Goal: Task Accomplishment & Management: Complete application form

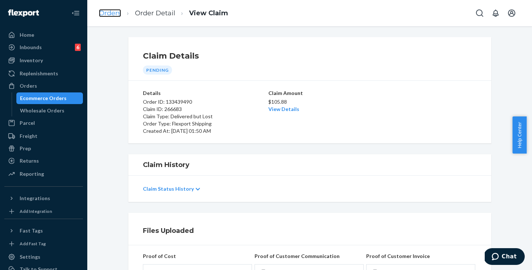
click at [120, 12] on link "Orders" at bounding box center [110, 13] width 22 height 8
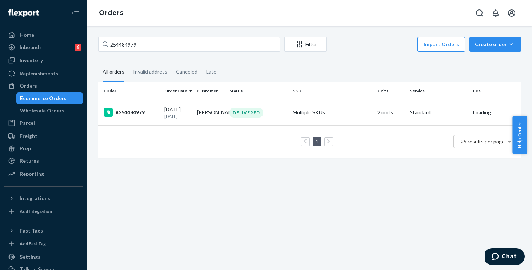
drag, startPoint x: 158, startPoint y: 35, endPoint x: 160, endPoint y: 45, distance: 10.0
click at [158, 36] on div "254484979 Filter Import Orders Create order Ecommerce order Removal order All o…" at bounding box center [309, 147] width 444 height 243
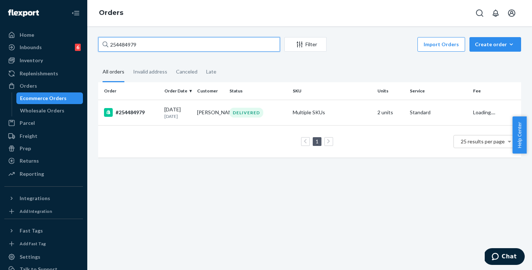
click at [160, 44] on input "254484979" at bounding box center [189, 44] width 182 height 15
drag, startPoint x: 92, startPoint y: 32, endPoint x: 69, endPoint y: 27, distance: 22.7
click at [69, 27] on div "Home Inbounds 6 Shipping Plans Problems 6 Inventory Products Replenishments Ord…" at bounding box center [266, 135] width 532 height 270
paste input "397480"
type input "254397480"
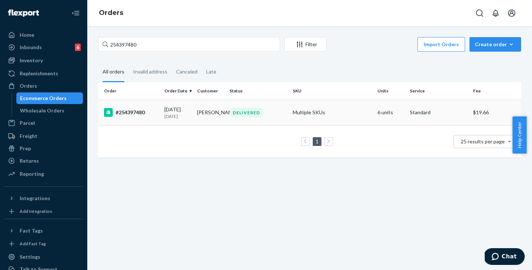
click at [341, 111] on td "Multiple SKUs" at bounding box center [332, 112] width 85 height 25
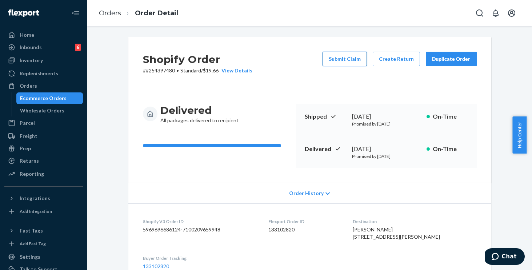
click at [335, 59] on button "Submit Claim" at bounding box center [344, 59] width 44 height 15
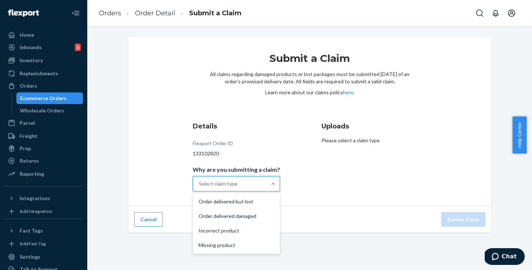
click at [230, 187] on div "Select claim type" at bounding box center [229, 183] width 73 height 15
click at [199, 187] on input "Why are you submitting a claim? option Order delivered but lost focused, 1 of 4…" at bounding box center [199, 183] width 1 height 7
click at [222, 243] on div "Missing product" at bounding box center [236, 245] width 84 height 15
click at [199, 187] on input "Why are you submitting a claim? option Missing product focused, 0 of 4. 4 resul…" at bounding box center [199, 183] width 1 height 7
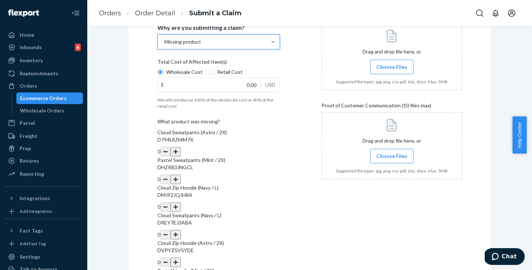
scroll to position [163, 0]
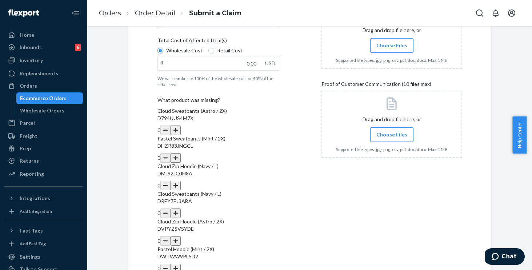
click at [181, 181] on button "button" at bounding box center [175, 185] width 10 height 9
click at [181, 208] on button "button" at bounding box center [175, 212] width 10 height 9
click at [181, 236] on button "button" at bounding box center [175, 240] width 10 height 9
click at [293, 197] on div "Details Flexport Order ID 133102820 Why are you submitting a claim? Missing pro…" at bounding box center [227, 121] width 141 height 334
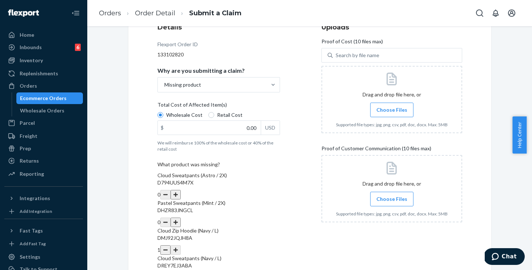
scroll to position [99, 0]
click at [228, 131] on input "0.00" at bounding box center [209, 128] width 103 height 14
type input "152.00"
click at [385, 108] on span "Choose Files" at bounding box center [391, 109] width 31 height 7
click at [391, 108] on input "Choose Files" at bounding box center [391, 110] width 0 height 8
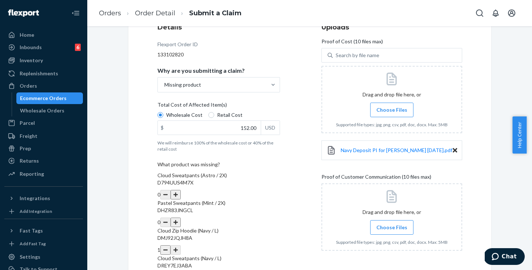
click at [396, 113] on span "Choose Files" at bounding box center [391, 109] width 31 height 7
click at [392, 113] on input "Choose Files" at bounding box center [391, 110] width 0 height 8
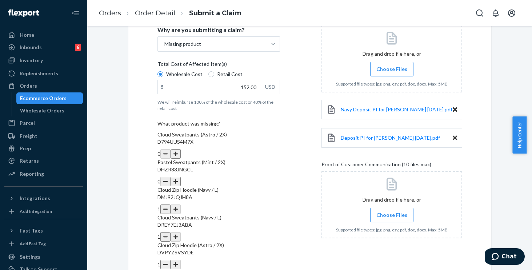
scroll to position [182, 0]
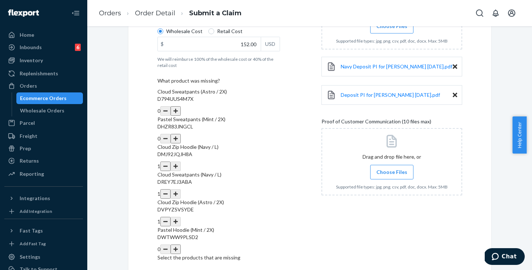
click at [391, 170] on span "Choose Files" at bounding box center [391, 171] width 31 height 7
click at [391, 170] on input "Choose Files" at bounding box center [391, 172] width 0 height 8
click at [386, 170] on span "Choose Files" at bounding box center [391, 171] width 31 height 7
click at [391, 170] on input "Choose Files" at bounding box center [391, 172] width 0 height 8
click at [390, 173] on span "Choose Files" at bounding box center [391, 171] width 31 height 7
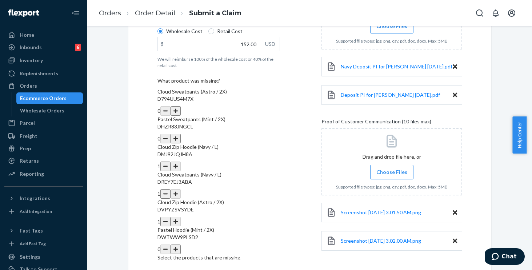
click at [391, 173] on input "Choose Files" at bounding box center [391, 172] width 0 height 8
click at [376, 171] on span "Choose Files" at bounding box center [391, 171] width 31 height 7
click at [391, 171] on input "Choose Files" at bounding box center [391, 172] width 0 height 8
click at [392, 175] on span "Choose Files" at bounding box center [391, 171] width 31 height 7
click at [392, 175] on input "Choose Files" at bounding box center [391, 172] width 0 height 8
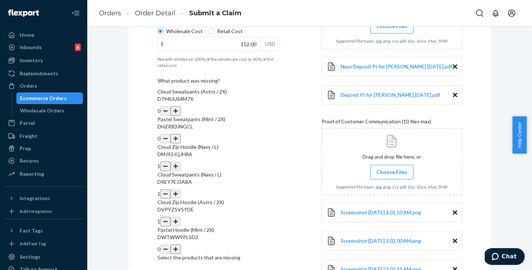
click at [391, 168] on span "Choose Files" at bounding box center [391, 171] width 31 height 7
click at [391, 168] on input "Choose Files" at bounding box center [391, 172] width 0 height 8
click at [397, 172] on span "Choose Files" at bounding box center [391, 171] width 31 height 7
click at [392, 172] on input "Choose Files" at bounding box center [391, 172] width 0 height 8
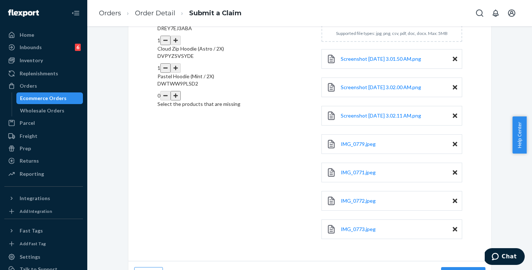
scroll to position [353, 0]
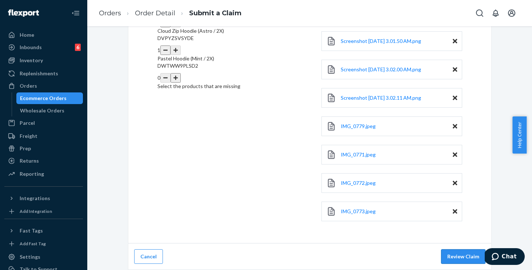
click at [468, 258] on button "Review Claim" at bounding box center [463, 256] width 44 height 15
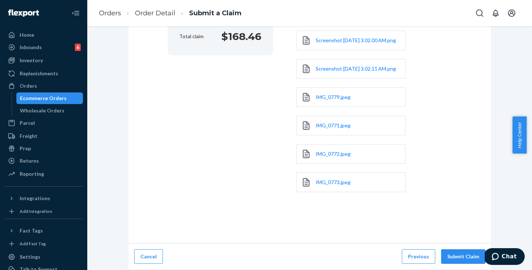
scroll to position [223, 0]
click at [460, 256] on button "Submit Claim" at bounding box center [463, 256] width 44 height 15
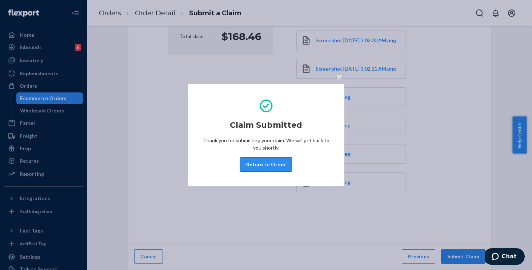
click at [263, 163] on button "Return to Order" at bounding box center [266, 164] width 52 height 15
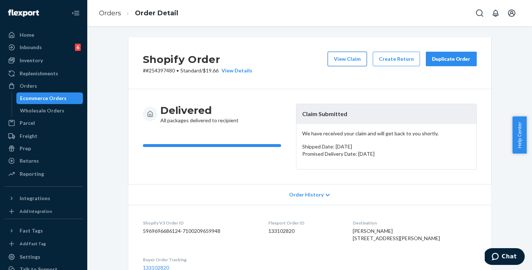
click at [336, 57] on button "View Claim" at bounding box center [346, 59] width 39 height 15
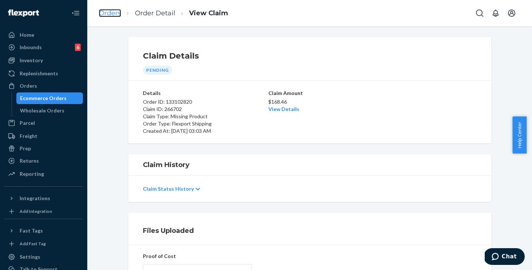
click at [118, 14] on link "Orders" at bounding box center [110, 13] width 22 height 8
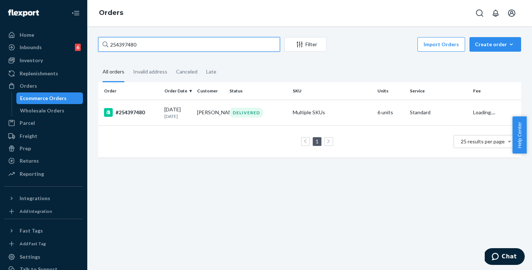
click at [148, 49] on input "254397480" at bounding box center [189, 44] width 182 height 15
drag, startPoint x: 151, startPoint y: 47, endPoint x: 72, endPoint y: 38, distance: 79.3
click at [72, 38] on div "Home Inbounds 6 Shipping Plans Problems 6 Inventory Products Replenishments Ord…" at bounding box center [266, 135] width 532 height 270
paste input "658158"
type input "254658158"
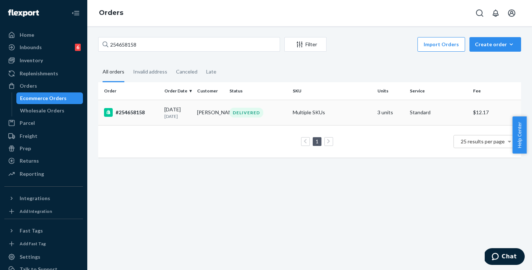
click at [151, 112] on div "#254658158" at bounding box center [131, 112] width 54 height 9
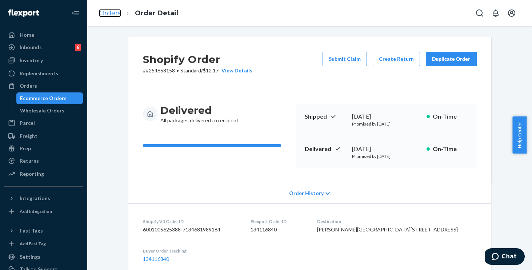
click at [106, 16] on link "Orders" at bounding box center [110, 13] width 22 height 8
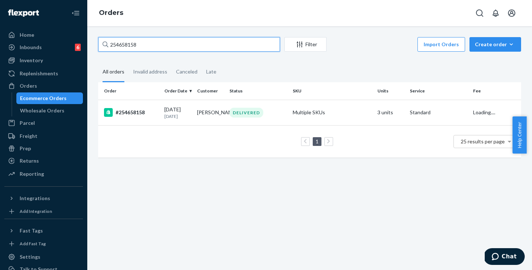
click at [144, 44] on input "254658158" at bounding box center [189, 44] width 182 height 15
drag, startPoint x: 146, startPoint y: 44, endPoint x: 82, endPoint y: 37, distance: 65.0
click at [82, 37] on div "Home Inbounds 6 Shipping Plans Problems 6 Inventory Products Replenishments Ord…" at bounding box center [266, 135] width 532 height 270
paste input "470257"
type input "254470257"
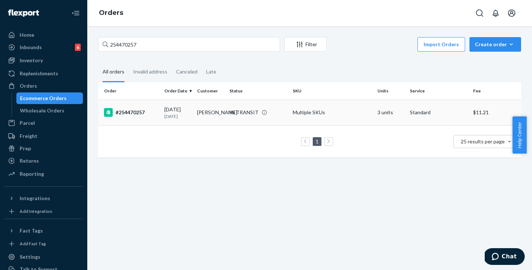
click at [161, 110] on td "[DATE] [DATE]" at bounding box center [177, 112] width 32 height 25
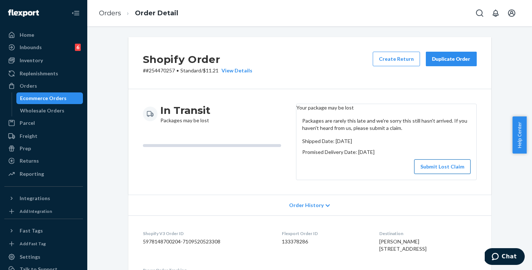
click at [439, 170] on button "Submit Lost Claim" at bounding box center [442, 166] width 56 height 15
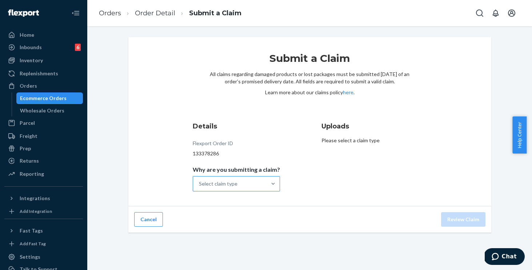
click at [236, 185] on div "Select claim type" at bounding box center [218, 183] width 39 height 7
click at [199, 185] on input "Why are you submitting a claim? Select claim type" at bounding box center [199, 183] width 1 height 7
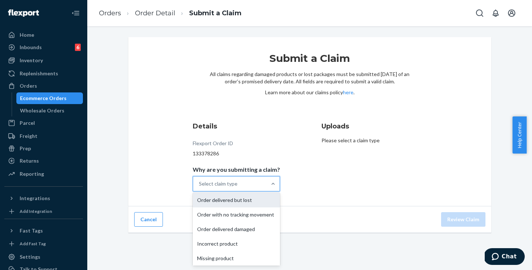
click at [222, 200] on div "Order delivered but lost" at bounding box center [236, 200] width 87 height 15
click at [199, 187] on input "Why are you submitting a claim? option Order delivered but lost focused, 0 of 5…" at bounding box center [199, 183] width 1 height 7
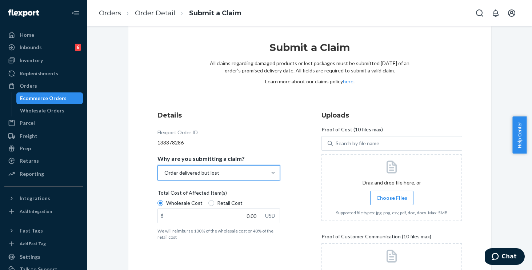
scroll to position [11, 0]
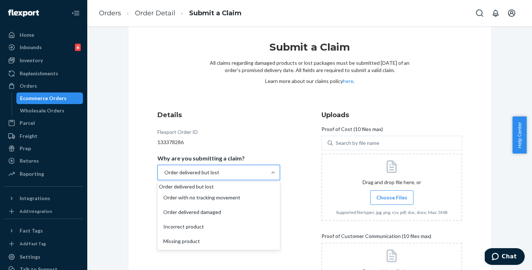
click at [220, 172] on div "Order delivered but lost" at bounding box center [212, 172] width 109 height 15
click at [164, 172] on input "Why are you submitting a claim? option Order delivered but lost, selected. opti…" at bounding box center [163, 172] width 1 height 7
click at [206, 205] on div "Order with no tracking movement" at bounding box center [219, 197] width 120 height 15
click at [164, 176] on input "Why are you submitting a claim? option Order delivered but lost, selected. opti…" at bounding box center [163, 172] width 1 height 7
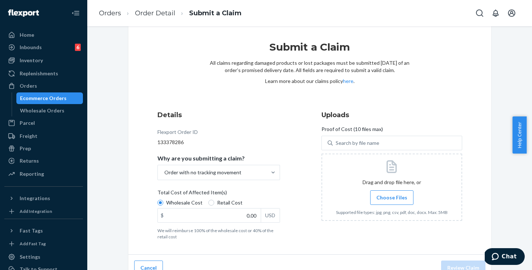
click at [263, 131] on div "Flexport Order ID 133378286" at bounding box center [218, 136] width 122 height 17
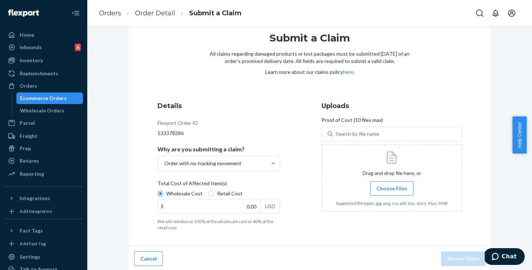
scroll to position [23, 0]
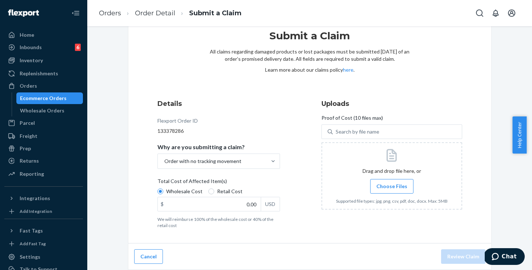
click at [390, 186] on span "Choose Files" at bounding box center [391, 185] width 31 height 7
click at [391, 186] on input "Choose Files" at bounding box center [391, 186] width 0 height 8
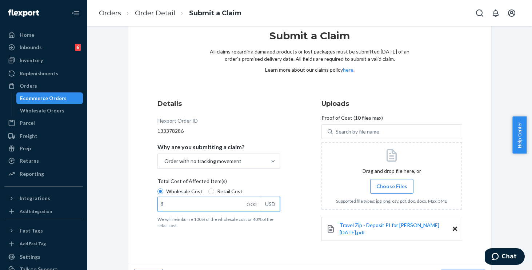
click at [217, 199] on input "0.00" at bounding box center [209, 204] width 103 height 14
type input "124.00"
click at [376, 184] on span "Choose Files" at bounding box center [391, 185] width 31 height 7
click at [391, 184] on input "Choose Files" at bounding box center [391, 186] width 0 height 8
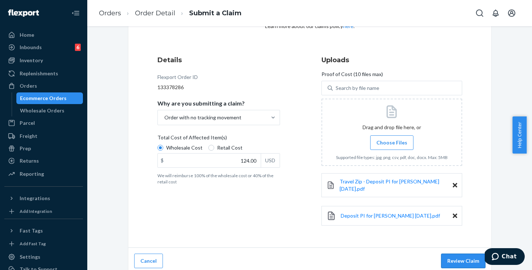
click at [458, 260] on button "Review Claim" at bounding box center [463, 260] width 44 height 15
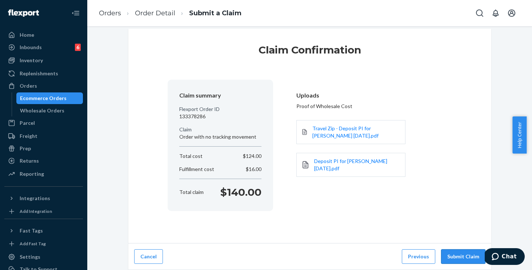
click at [451, 256] on button "Submit Claim" at bounding box center [463, 256] width 44 height 15
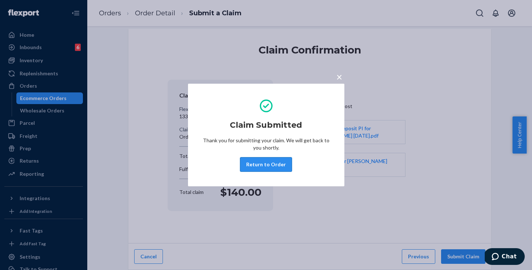
click at [275, 163] on button "Return to Order" at bounding box center [266, 164] width 52 height 15
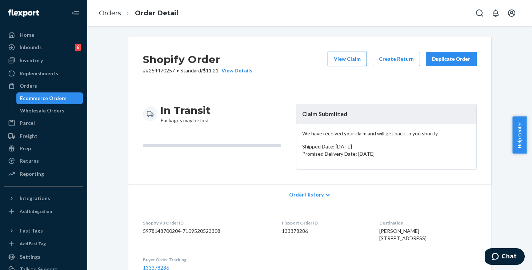
click at [340, 57] on button "View Claim" at bounding box center [346, 59] width 39 height 15
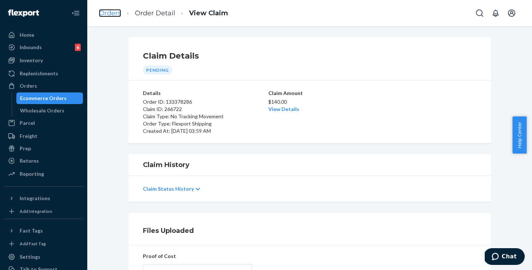
click at [104, 13] on link "Orders" at bounding box center [110, 13] width 22 height 8
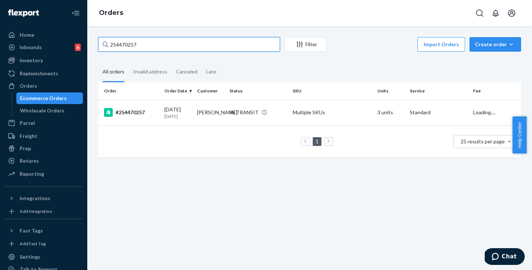
drag, startPoint x: 148, startPoint y: 43, endPoint x: 155, endPoint y: 46, distance: 8.2
click at [148, 43] on input "254470257" at bounding box center [189, 44] width 182 height 15
drag, startPoint x: 130, startPoint y: 40, endPoint x: 77, endPoint y: 33, distance: 53.1
click at [77, 33] on div "Home Inbounds 6 Shipping Plans Problems 6 Inventory Products Replenishments Ord…" at bounding box center [266, 135] width 532 height 270
paste input "255833"
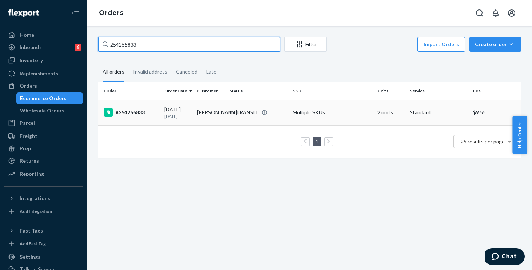
type input "254255833"
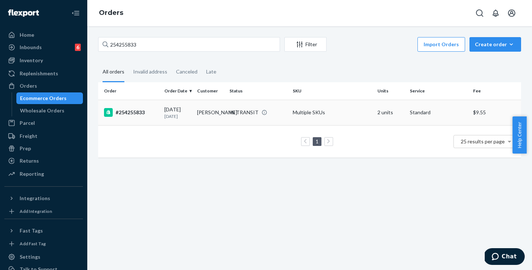
click at [331, 113] on td "Multiple SKUs" at bounding box center [332, 112] width 85 height 25
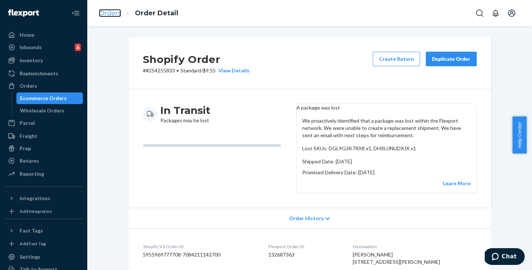
click at [111, 13] on link "Orders" at bounding box center [110, 13] width 22 height 8
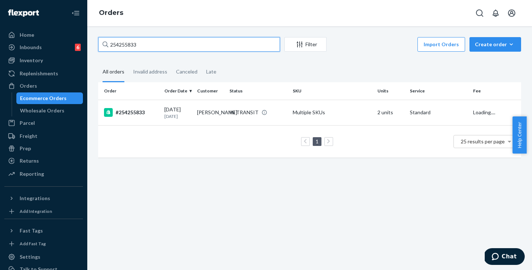
click at [149, 43] on input "254255833" at bounding box center [189, 44] width 182 height 15
click at [52, 30] on div "Home Inbounds 6 Shipping Plans Problems 6 Inventory Products Replenishments Ord…" at bounding box center [266, 135] width 532 height 270
paste input "682625"
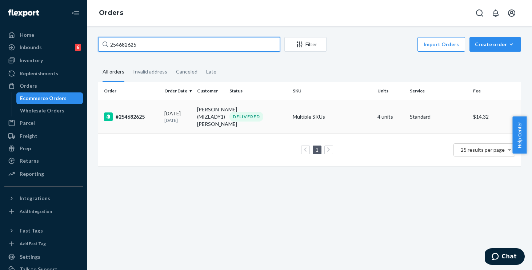
type input "254682625"
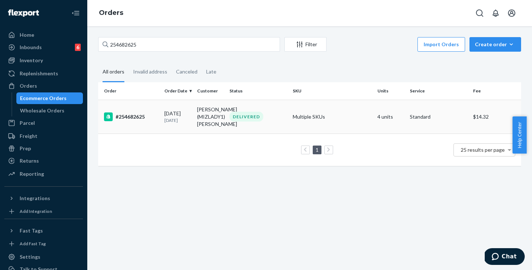
click at [271, 110] on td "DELIVERED" at bounding box center [257, 117] width 63 height 34
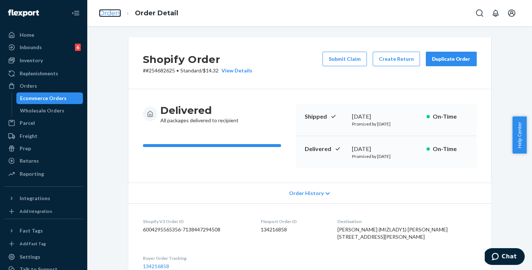
click at [110, 11] on link "Orders" at bounding box center [110, 13] width 22 height 8
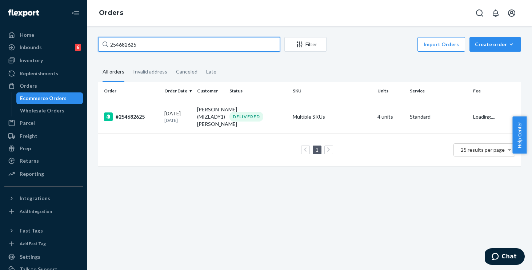
click at [168, 41] on input "254682625" at bounding box center [189, 44] width 182 height 15
drag, startPoint x: 166, startPoint y: 44, endPoint x: 65, endPoint y: 29, distance: 102.1
click at [65, 29] on div "Home Inbounds 6 Shipping Plans Problems 6 Inventory Products Replenishments Ord…" at bounding box center [266, 135] width 532 height 270
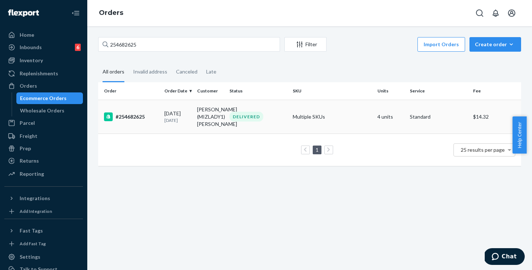
click at [356, 115] on td "Multiple SKUs" at bounding box center [332, 117] width 85 height 34
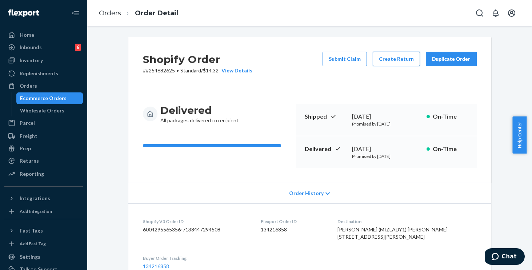
click at [390, 61] on button "Create Return" at bounding box center [395, 59] width 47 height 15
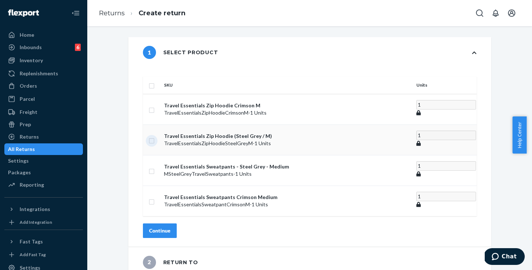
click at [154, 136] on input "checkbox" at bounding box center [152, 140] width 6 height 8
checkbox input "true"
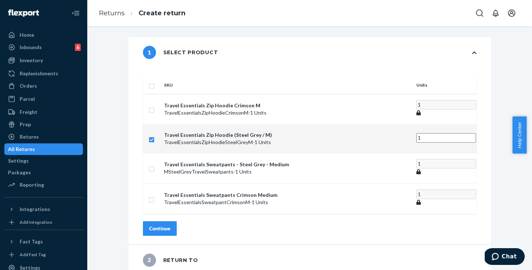
click at [170, 225] on div "Continue" at bounding box center [159, 228] width 21 height 7
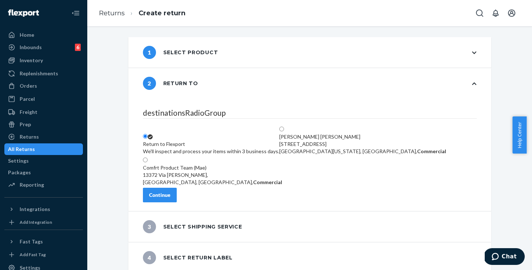
click at [170, 198] on div "Continue" at bounding box center [159, 194] width 21 height 7
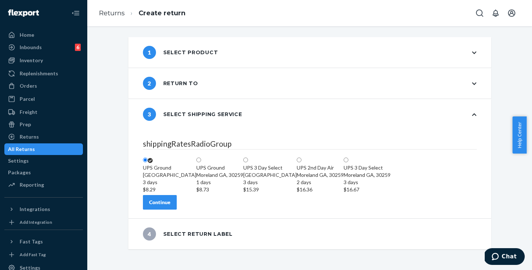
click at [170, 206] on div "Continue" at bounding box center [159, 201] width 21 height 7
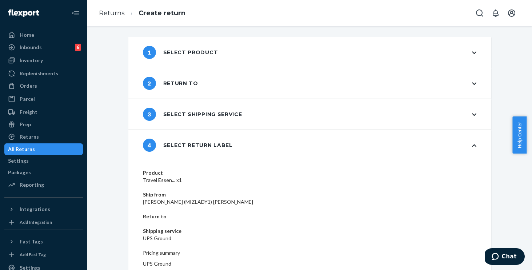
click at [276, 52] on div "1 Select product" at bounding box center [309, 52] width 363 height 31
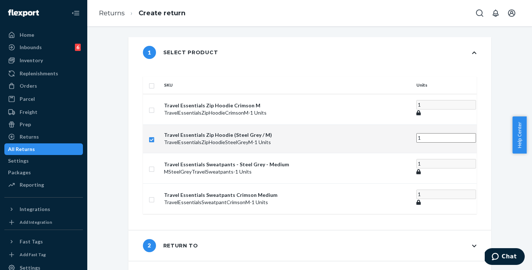
click at [276, 52] on div "1 Select product" at bounding box center [309, 52] width 363 height 31
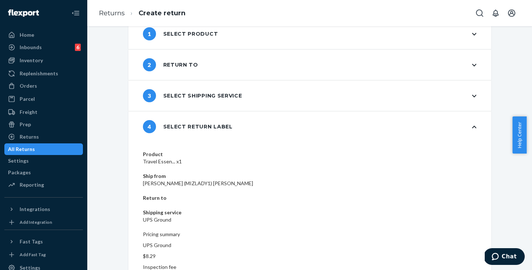
scroll to position [27, 0]
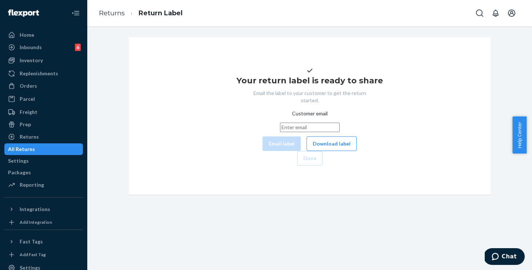
click at [280, 132] on input "Customer email" at bounding box center [310, 126] width 60 height 9
paste input "[EMAIL_ADDRESS][DOMAIN_NAME]"
type input "[EMAIL_ADDRESS][DOMAIN_NAME]"
click at [262, 151] on button "Email label" at bounding box center [281, 143] width 38 height 15
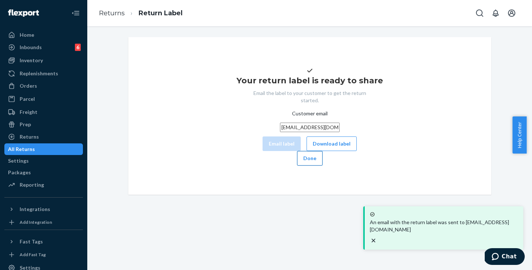
click at [322, 165] on button "Done" at bounding box center [309, 158] width 25 height 15
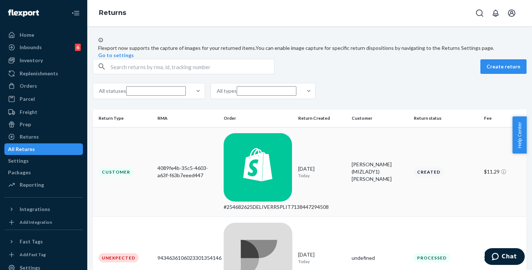
click at [148, 153] on td "Customer" at bounding box center [124, 172] width 62 height 90
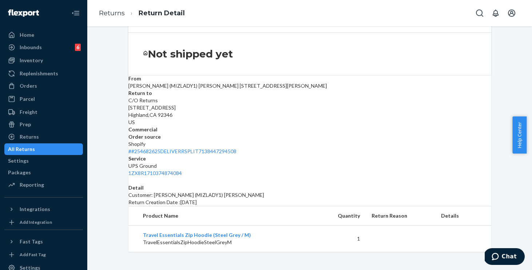
scroll to position [74, 0]
drag, startPoint x: 249, startPoint y: 233, endPoint x: 137, endPoint y: 232, distance: 111.2
click at [137, 232] on td "Travel Essentials Zip Hoodie (Steel Grey / M) TravelEssentialsZipHoodieSteelGre…" at bounding box center [222, 238] width 188 height 27
copy link "Travel Essentials Zip Hoodie (Steel Grey / M)"
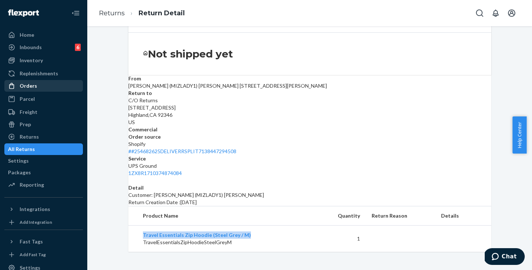
click at [25, 89] on div "Orders" at bounding box center [43, 86] width 77 height 10
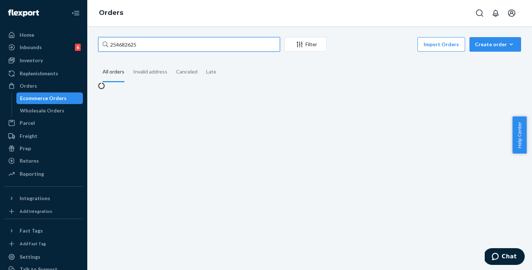
click at [190, 45] on input "254682625" at bounding box center [189, 44] width 182 height 15
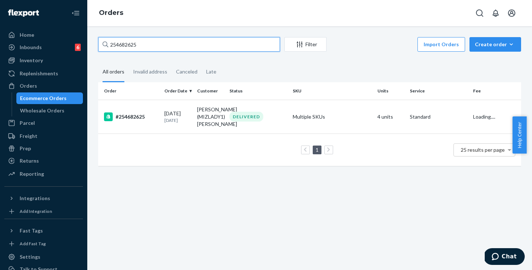
drag, startPoint x: 72, startPoint y: 19, endPoint x: 17, endPoint y: 4, distance: 56.6
click at [17, 4] on div "Home Inbounds 6 Shipping Plans Problems 6 Inventory Products Replenishments Ord…" at bounding box center [266, 135] width 532 height 270
paste input "534882"
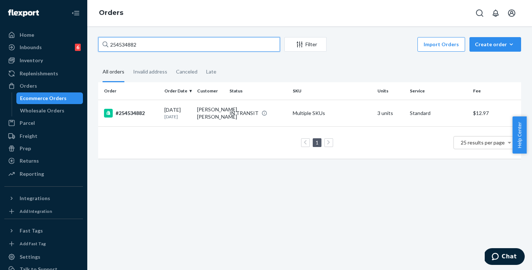
type input "254534882"
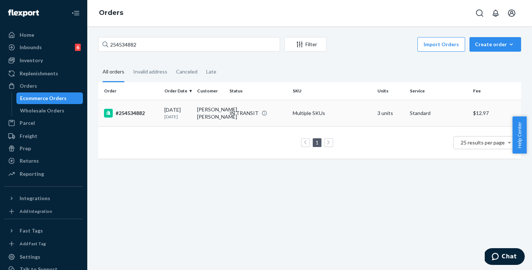
click at [347, 111] on td "Multiple SKUs" at bounding box center [332, 113] width 85 height 27
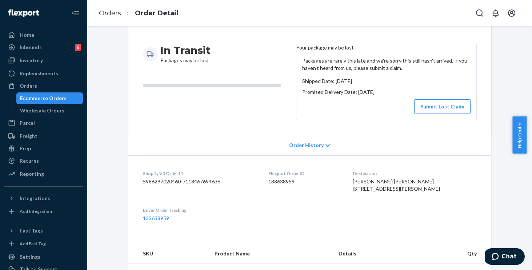
scroll to position [61, 0]
click at [301, 147] on span "Order History" at bounding box center [306, 144] width 35 height 7
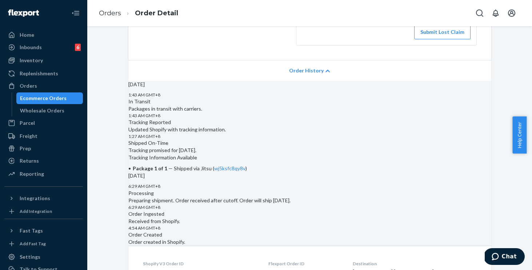
scroll to position [179, 0]
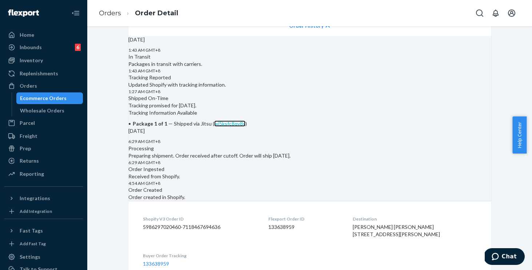
click at [245, 126] on link "wj5ksfc8qy8v" at bounding box center [229, 123] width 31 height 6
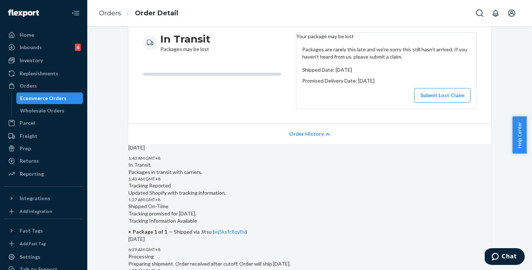
scroll to position [0, 0]
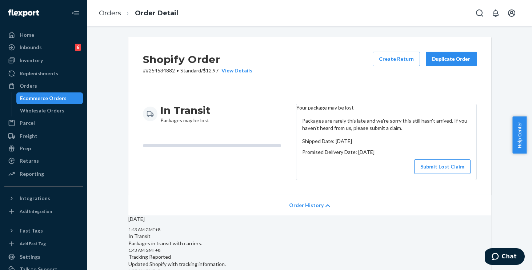
click at [437, 60] on div "Duplicate Order" at bounding box center [451, 58] width 39 height 7
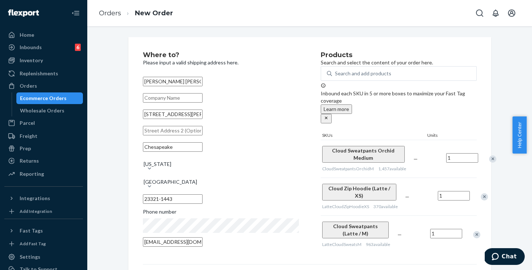
scroll to position [111, 0]
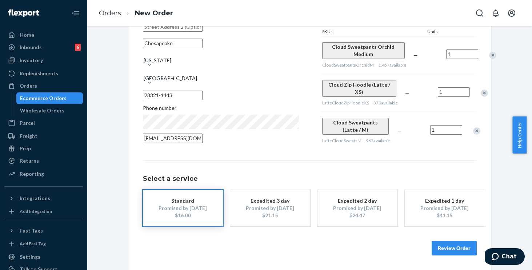
click at [445, 244] on button "Review Order" at bounding box center [453, 248] width 45 height 15
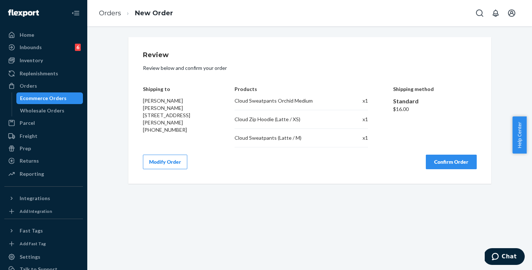
click at [445, 161] on button "Confirm Order" at bounding box center [450, 161] width 51 height 15
